Goal: Information Seeking & Learning: Stay updated

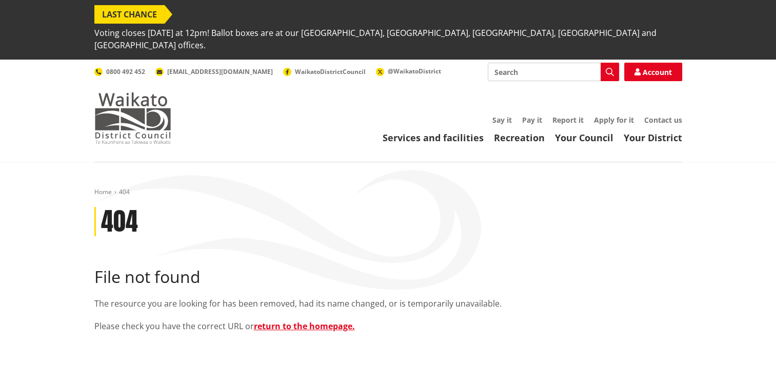
click at [132, 92] on img at bounding box center [132, 117] width 77 height 51
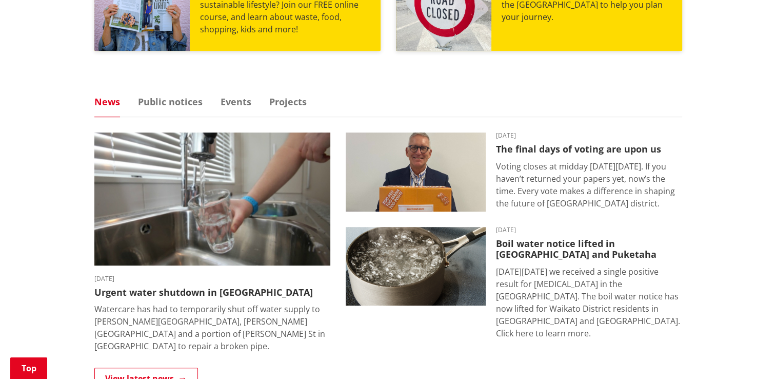
scroll to position [667, 0]
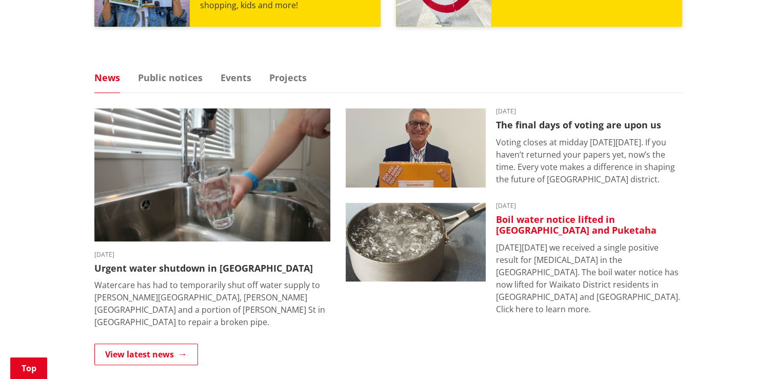
click at [535, 214] on h3 "Boil water notice lifted in [GEOGRAPHIC_DATA] and Puketaha" at bounding box center [589, 225] width 186 height 22
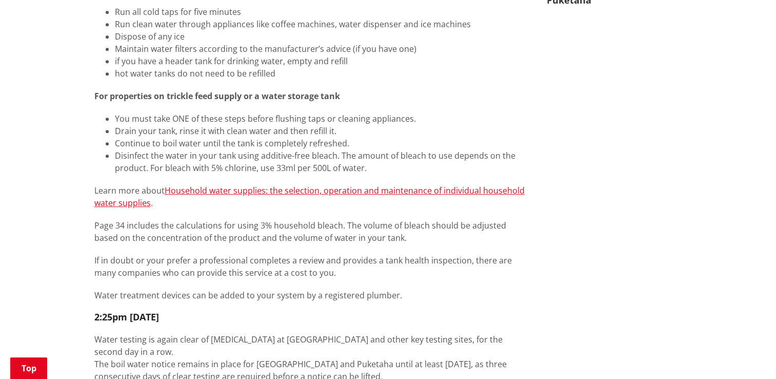
scroll to position [821, 0]
